Goal: Share content

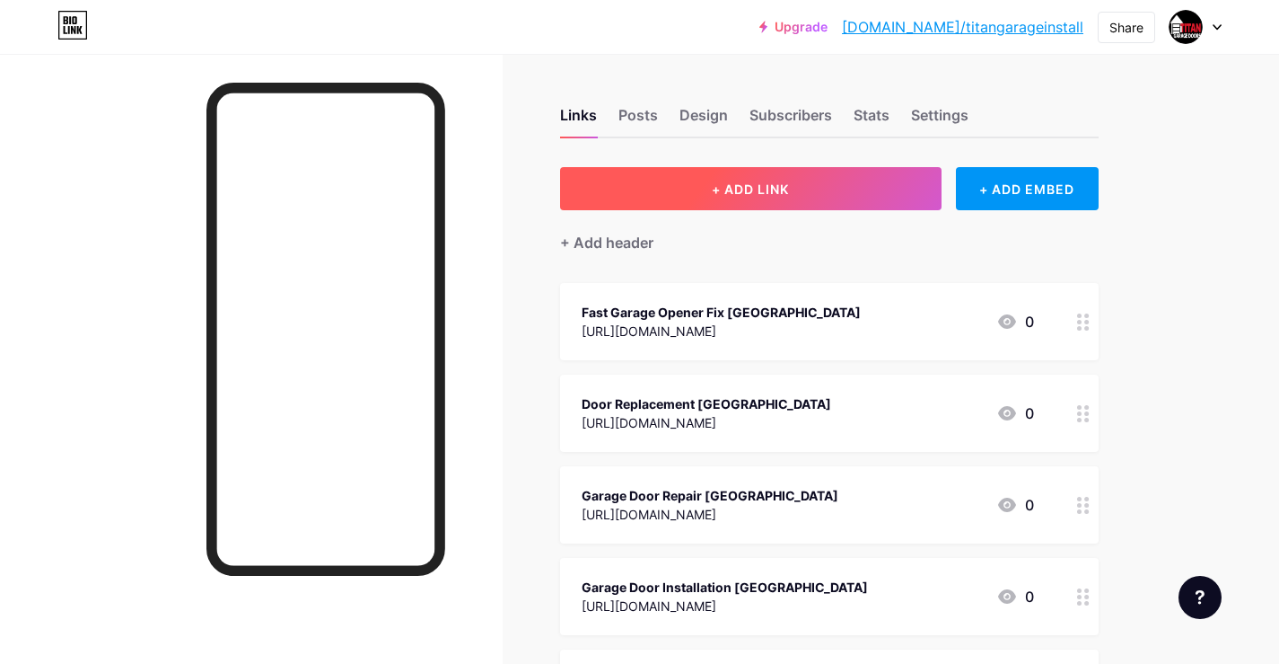
click at [784, 198] on button "+ ADD LINK" at bounding box center [751, 188] width 382 height 43
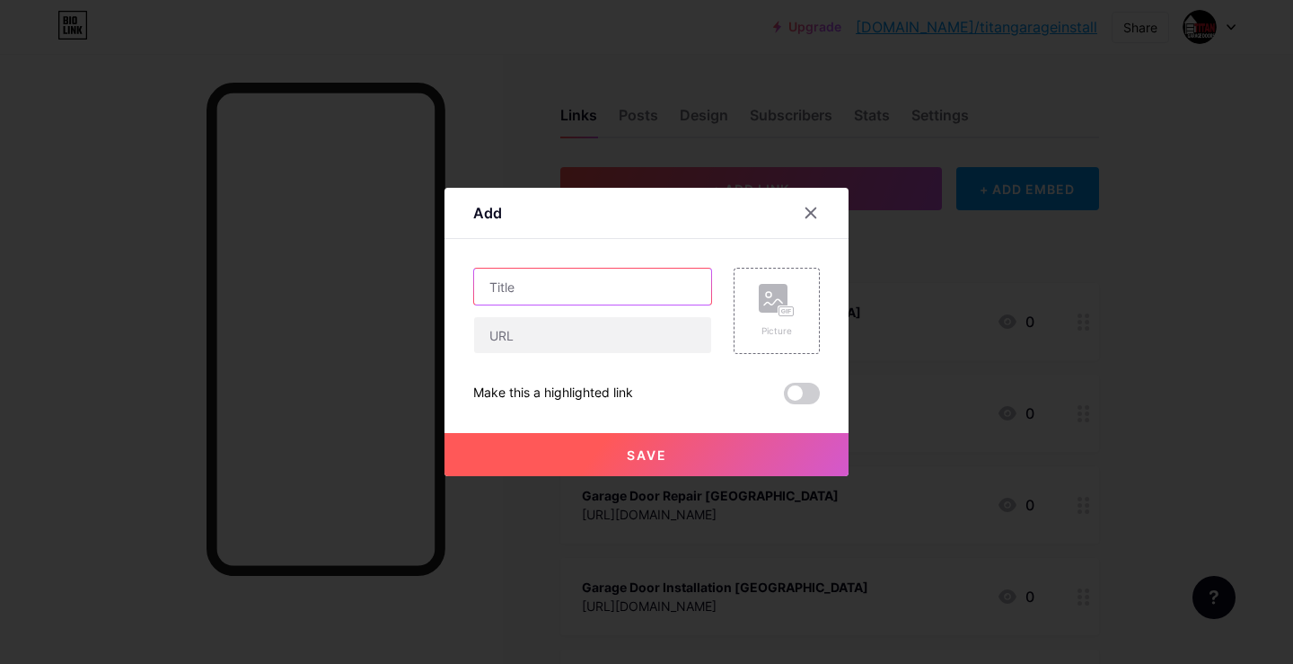
click at [568, 290] on input "text" at bounding box center [592, 286] width 237 height 36
paste input "Commercial Garage Door Installation [GEOGRAPHIC_DATA]"
type input "Commercial Garage Door Installation [GEOGRAPHIC_DATA]"
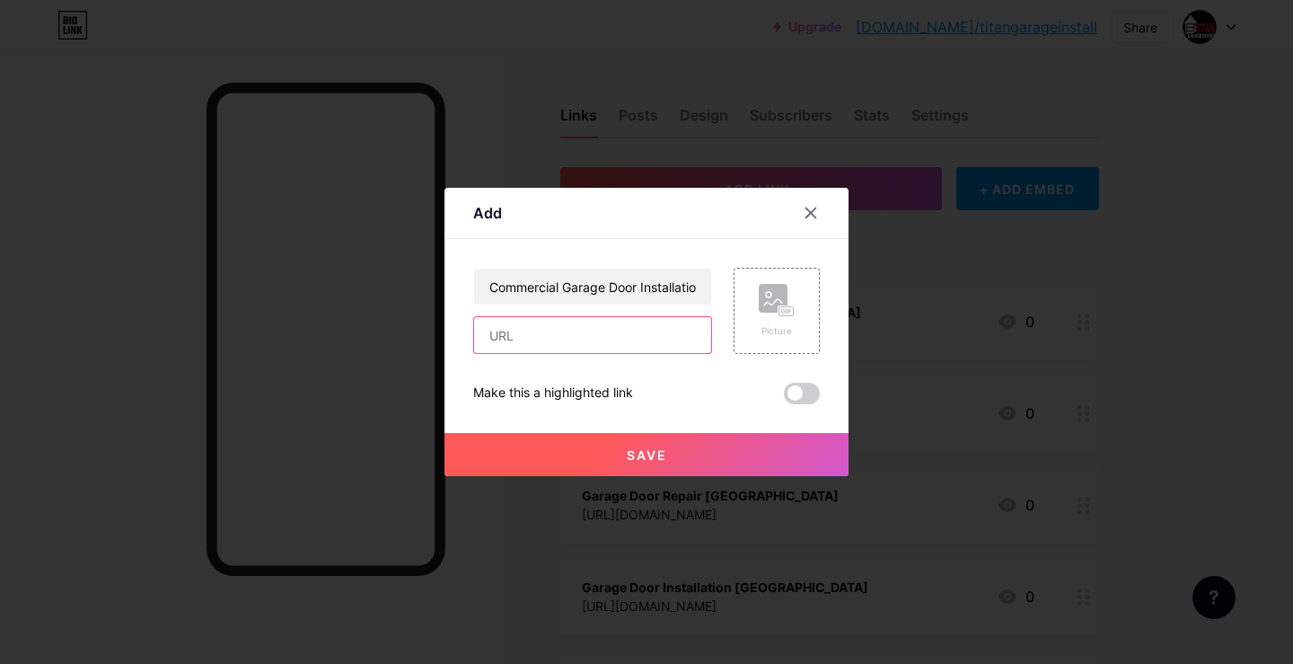
click at [550, 339] on input "text" at bounding box center [592, 335] width 237 height 36
paste input "[URL][DOMAIN_NAME]"
type input "[URL][DOMAIN_NAME]"
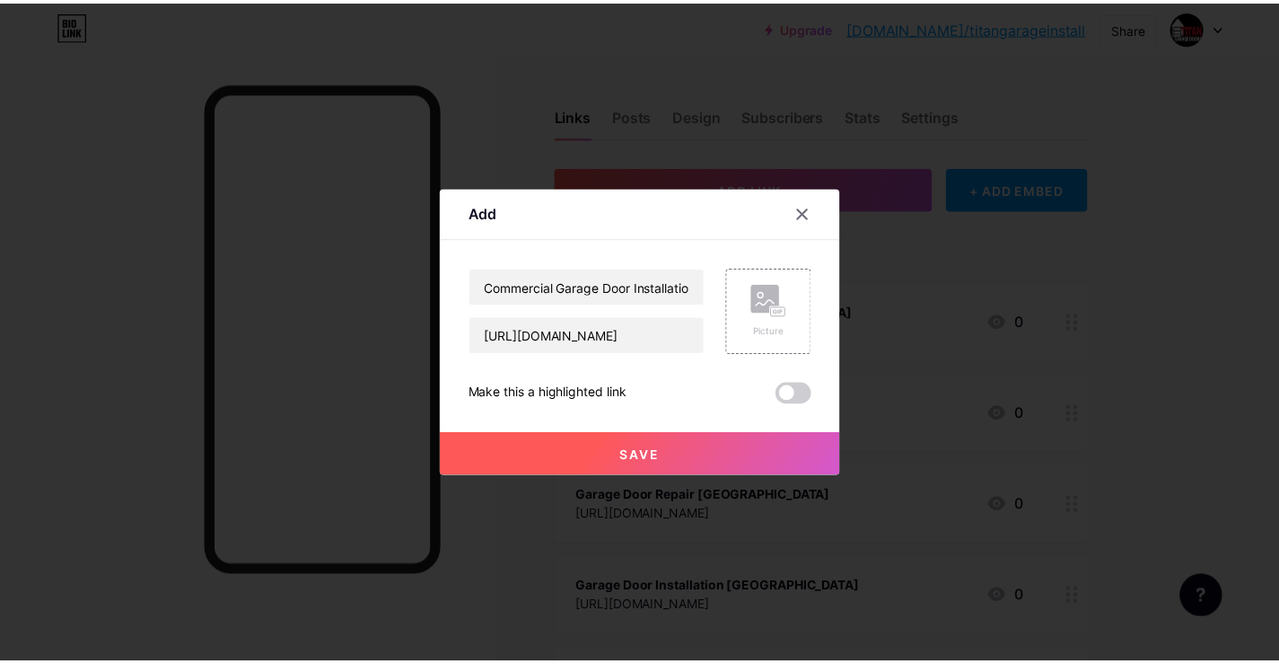
scroll to position [0, 0]
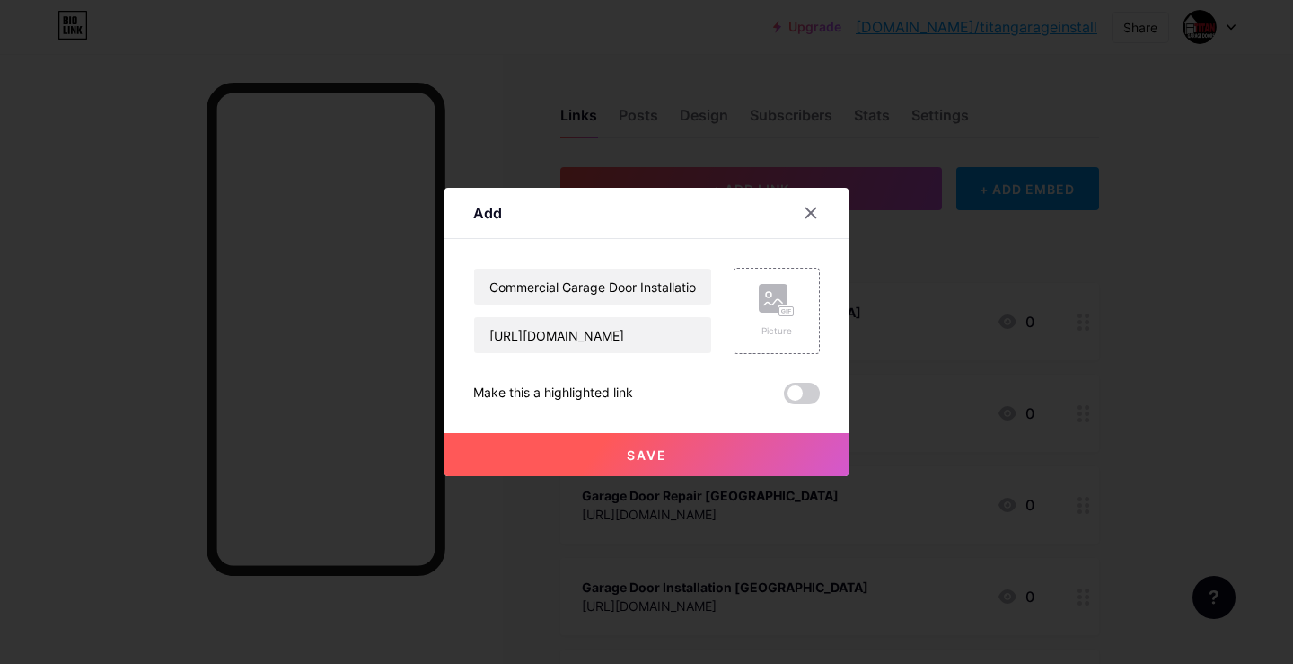
click at [618, 454] on button "Save" at bounding box center [646, 454] width 404 height 43
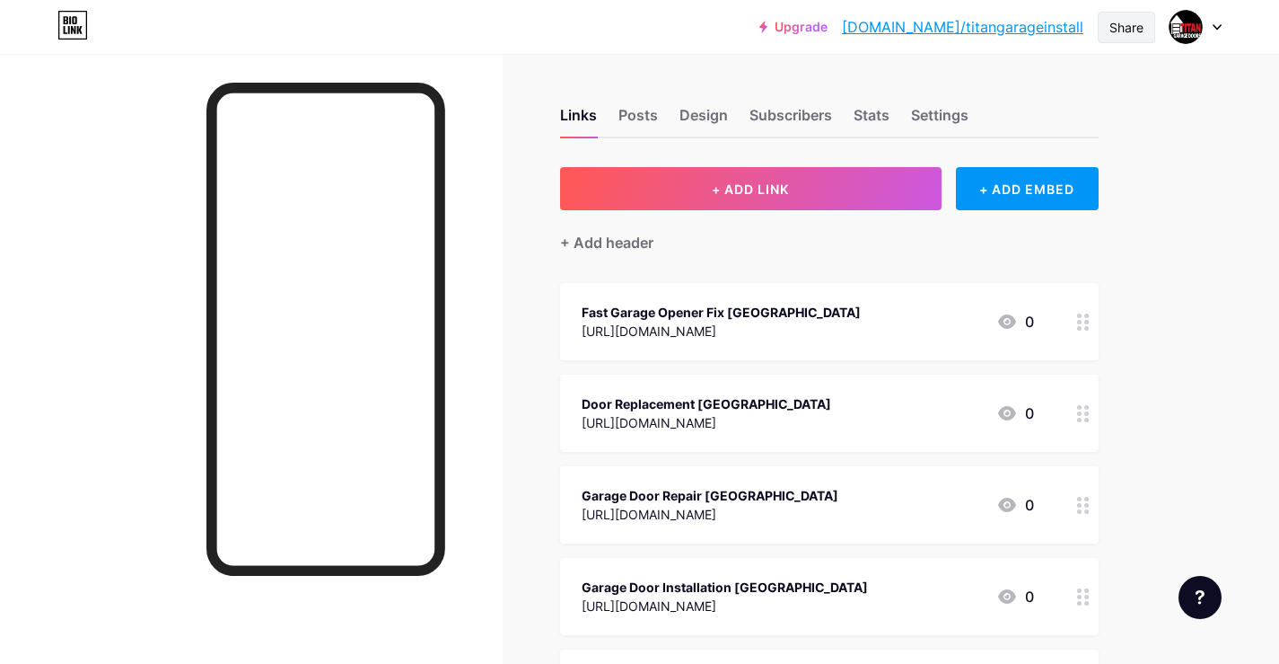
click at [1123, 23] on div "Share" at bounding box center [1127, 27] width 34 height 19
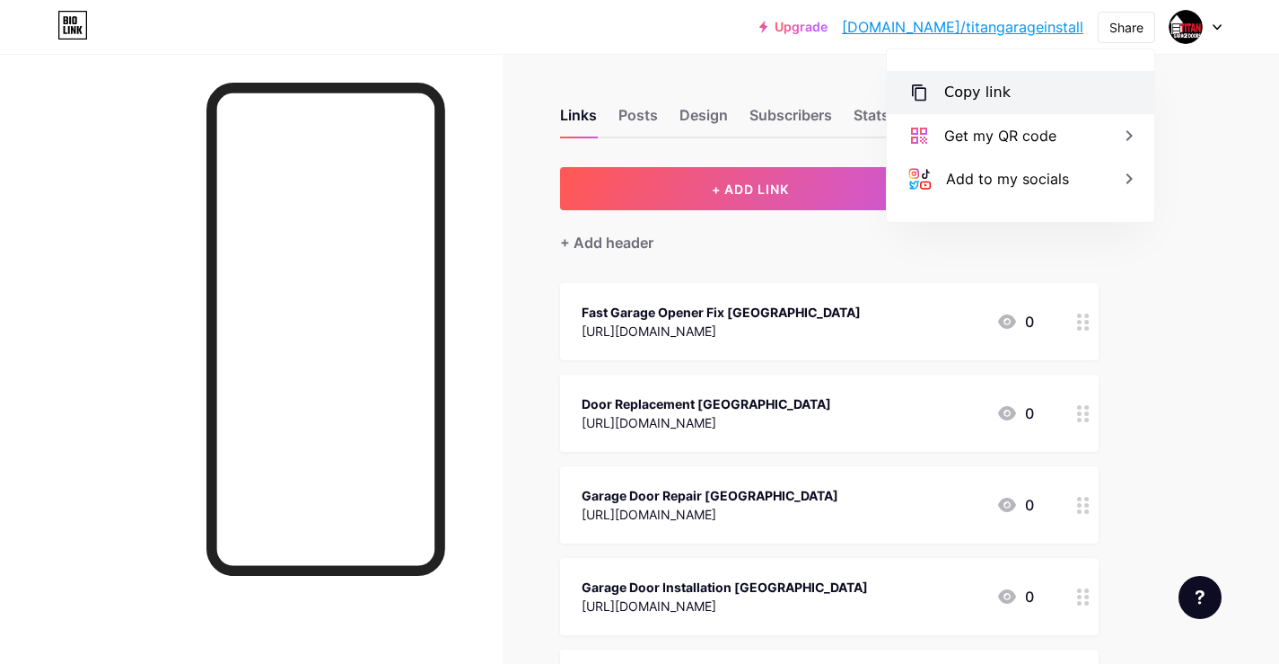
click at [1052, 91] on div "Copy link" at bounding box center [1021, 92] width 268 height 43
